Goal: Task Accomplishment & Management: Complete application form

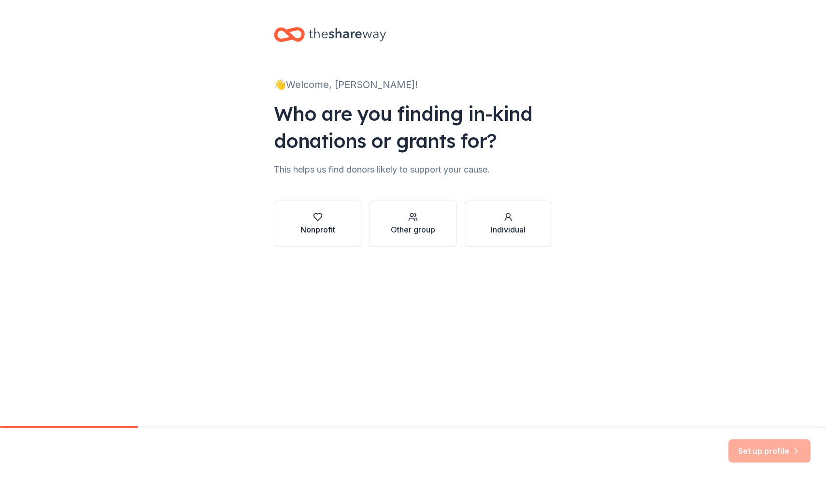
click at [319, 228] on div "Nonprofit" at bounding box center [317, 230] width 35 height 12
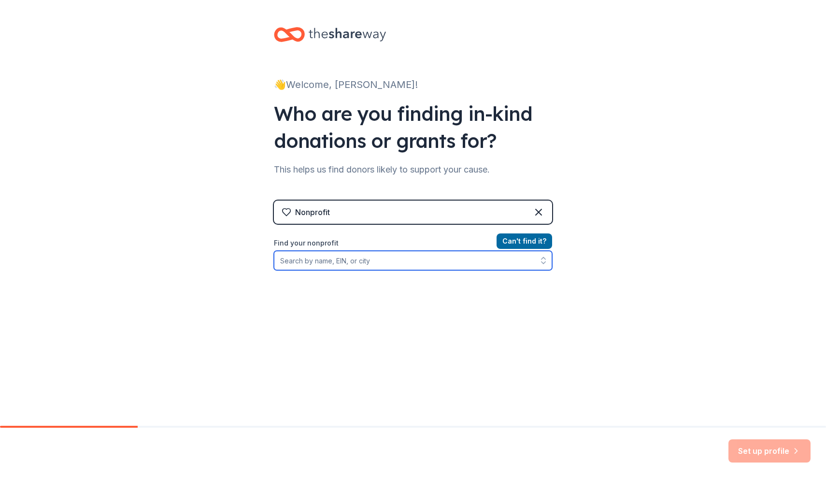
click at [402, 260] on input "Find your nonprofit" at bounding box center [413, 260] width 278 height 19
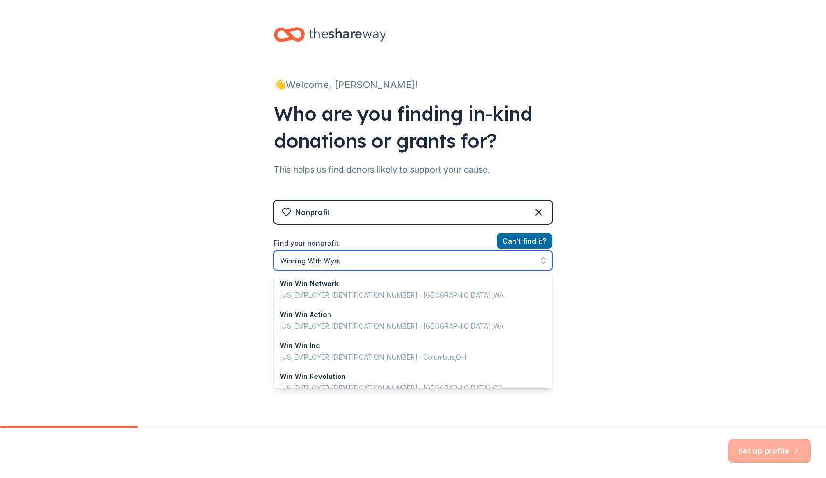
type input "Winning With [PERSON_NAME]"
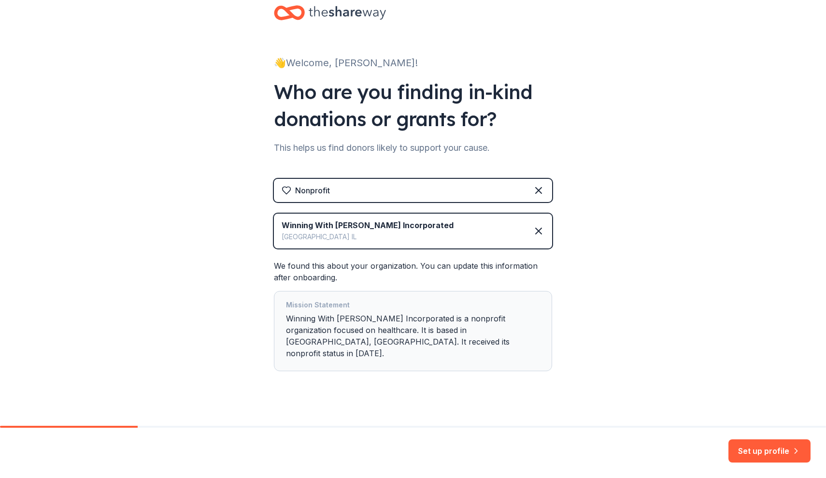
scroll to position [21, 0]
click at [740, 452] on button "Set up profile" at bounding box center [769, 450] width 82 height 23
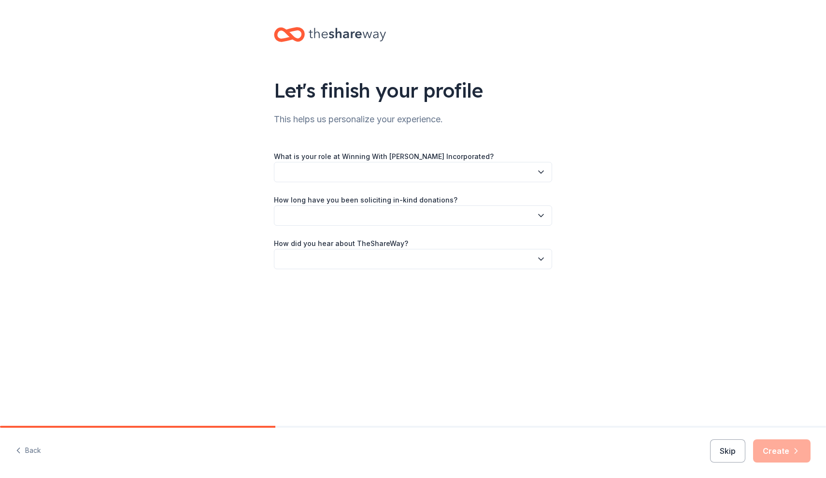
click at [443, 178] on button "button" at bounding box center [413, 172] width 278 height 20
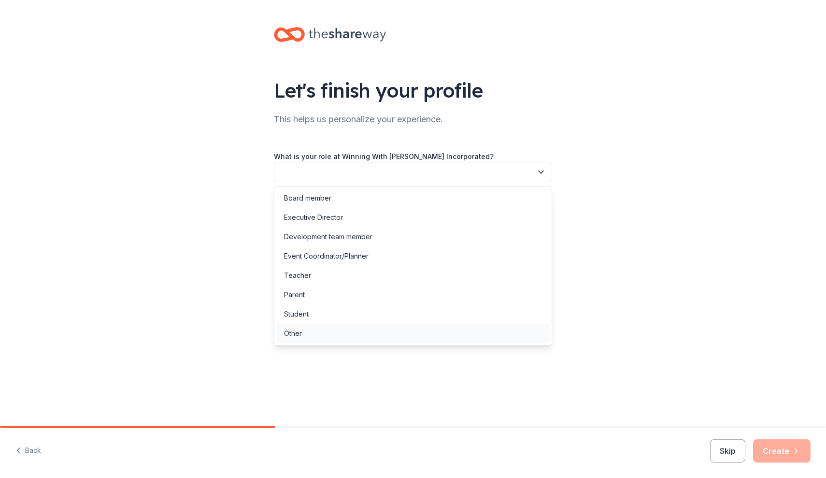
click at [312, 332] on div "Other" at bounding box center [412, 333] width 273 height 19
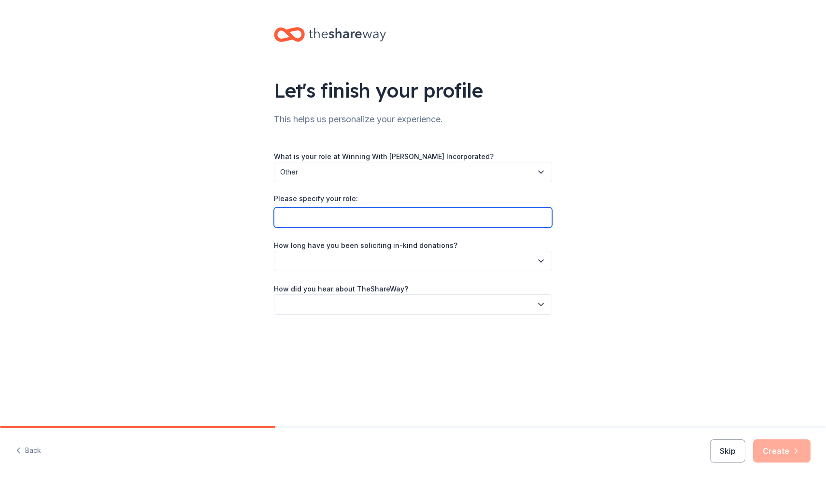
click at [313, 215] on input "Please specify your role:" at bounding box center [413, 217] width 278 height 20
type input "I'm one of the 5 kids in the neighborhood who had a [MEDICAL_DATA]."
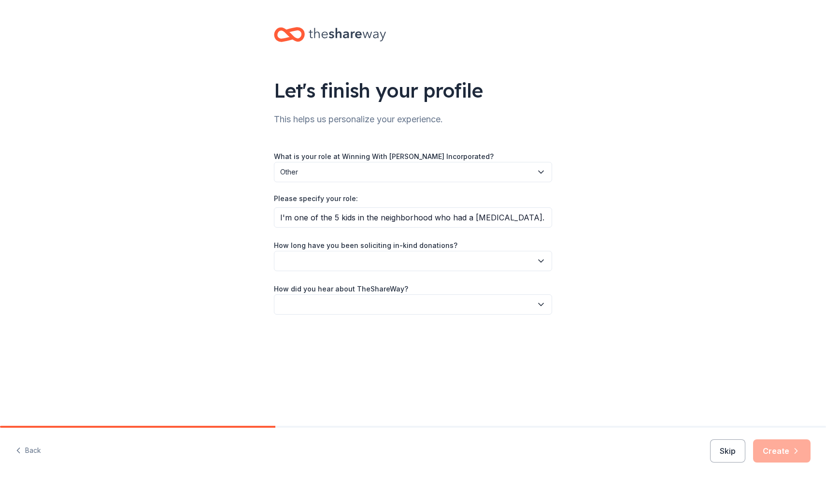
click at [357, 262] on button "button" at bounding box center [413, 261] width 278 height 20
click at [356, 285] on div "This is my first time!" at bounding box center [412, 286] width 273 height 19
click at [363, 300] on button "button" at bounding box center [413, 304] width 278 height 20
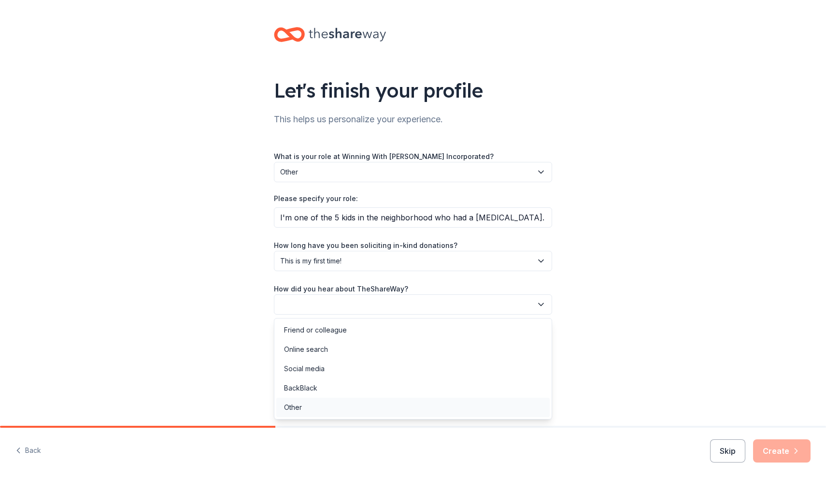
click at [327, 404] on div "Other" at bounding box center [412, 407] width 273 height 19
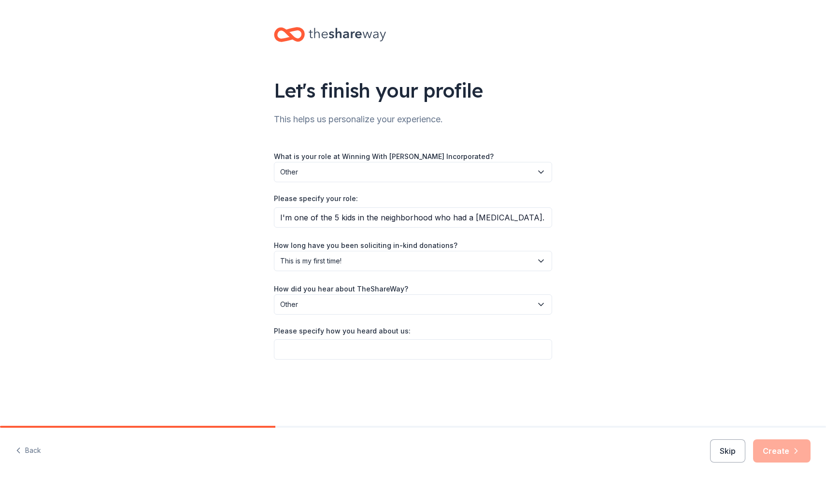
click at [332, 307] on span "Other" at bounding box center [406, 305] width 252 height 12
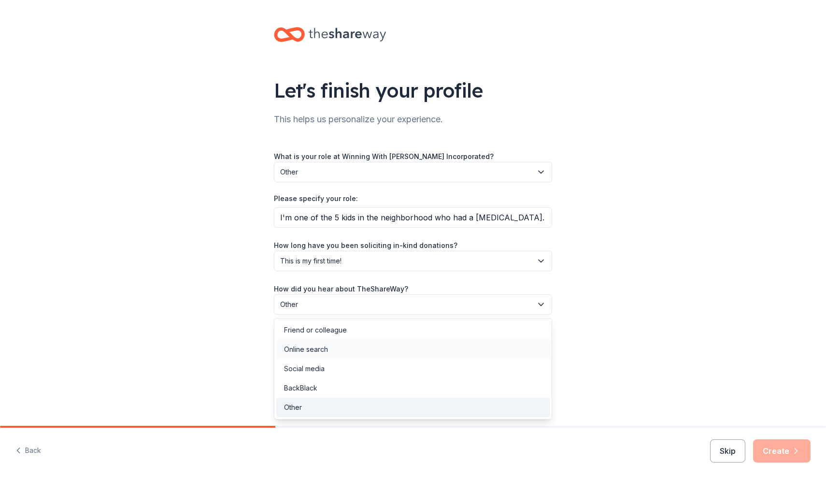
click at [333, 353] on div "Online search" at bounding box center [412, 349] width 273 height 19
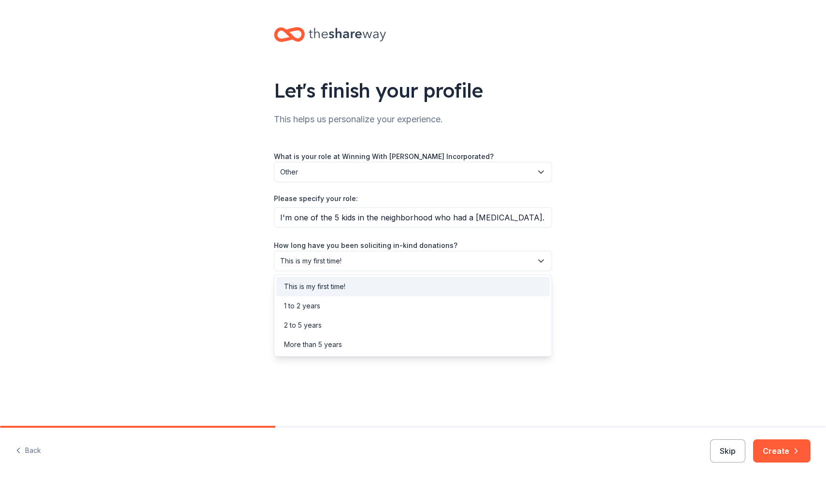
click at [344, 259] on span "This is my first time!" at bounding box center [406, 261] width 252 height 12
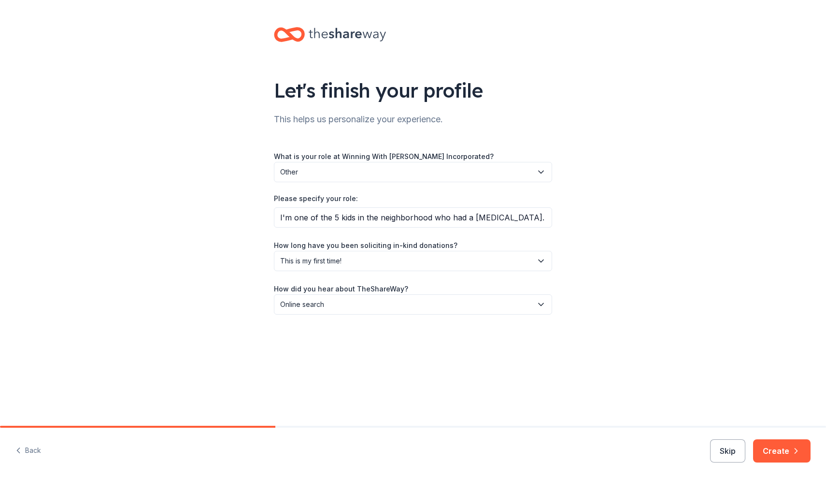
click at [344, 259] on span "This is my first time!" at bounding box center [406, 261] width 252 height 12
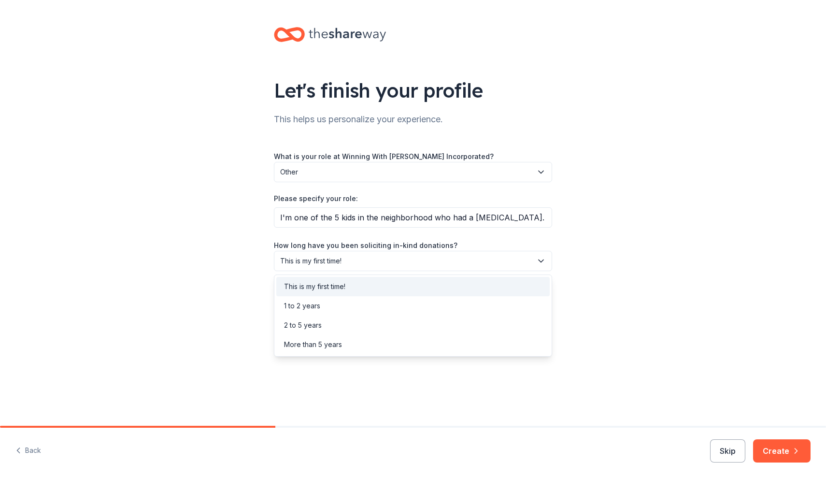
click at [473, 257] on span "This is my first time!" at bounding box center [406, 261] width 252 height 12
click at [460, 319] on div "2 to 5 years" at bounding box center [412, 324] width 273 height 19
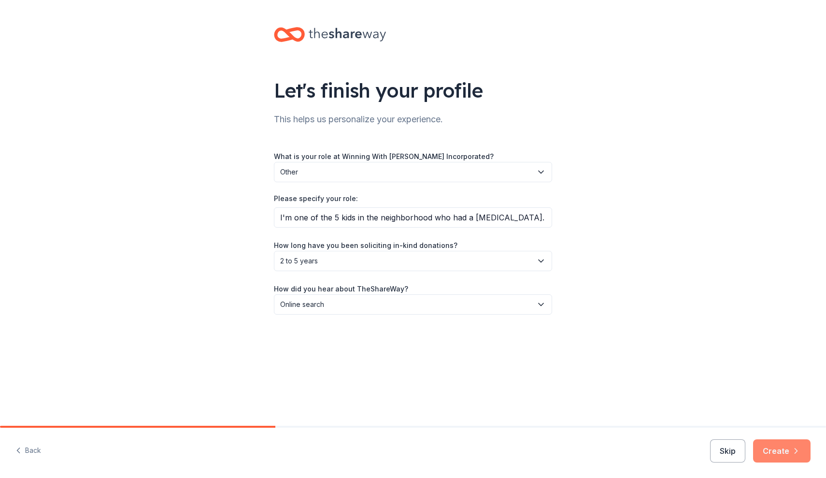
click at [782, 453] on button "Create" at bounding box center [781, 450] width 57 height 23
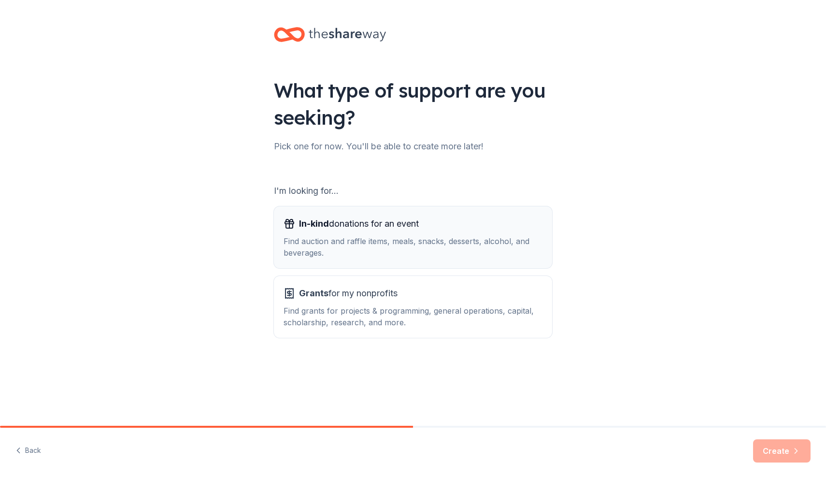
click at [446, 237] on div "Find auction and raffle items, meals, snacks, desserts, alcohol, and beverages." at bounding box center [413, 246] width 259 height 23
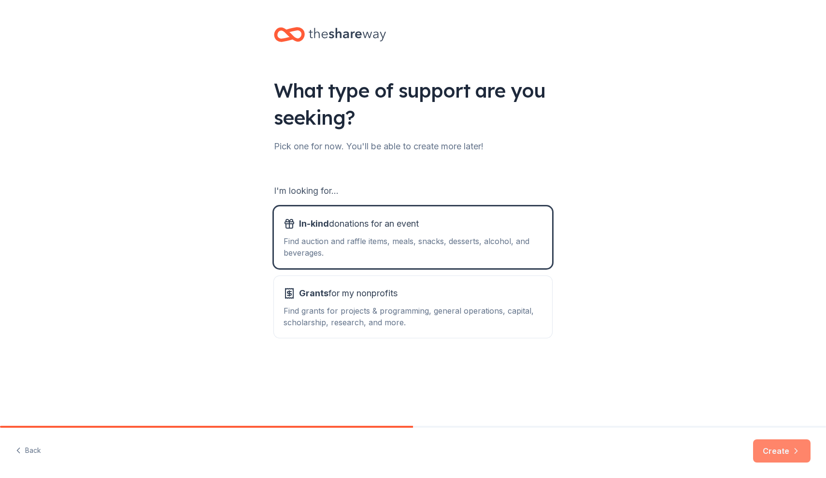
click at [768, 456] on button "Create" at bounding box center [781, 450] width 57 height 23
